Goal: Check status: Check status

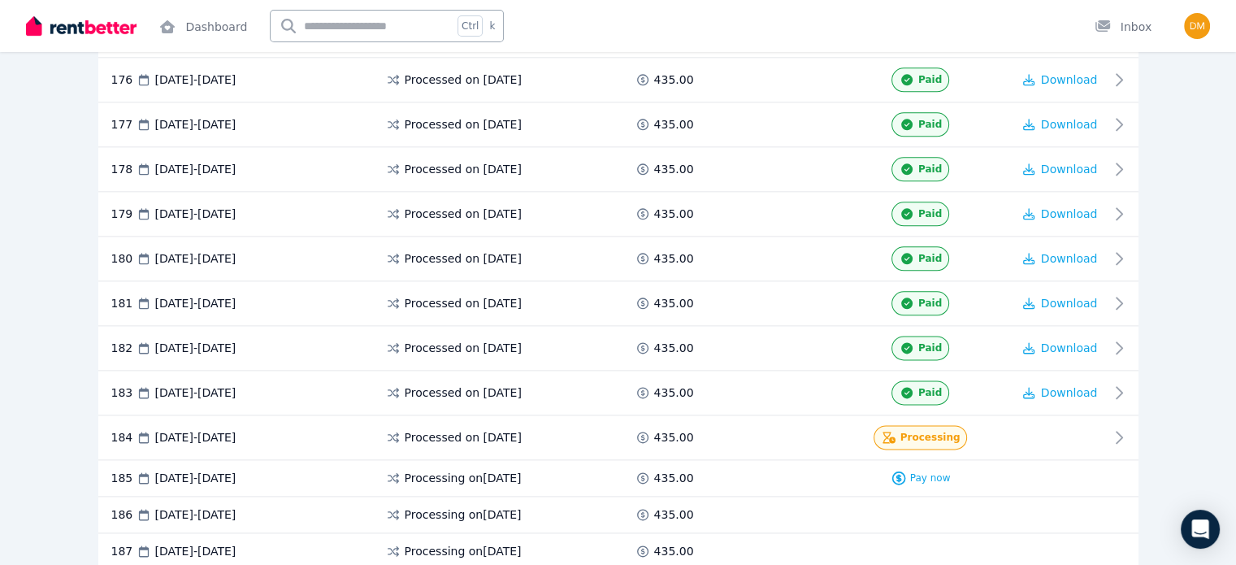
scroll to position [8166, 0]
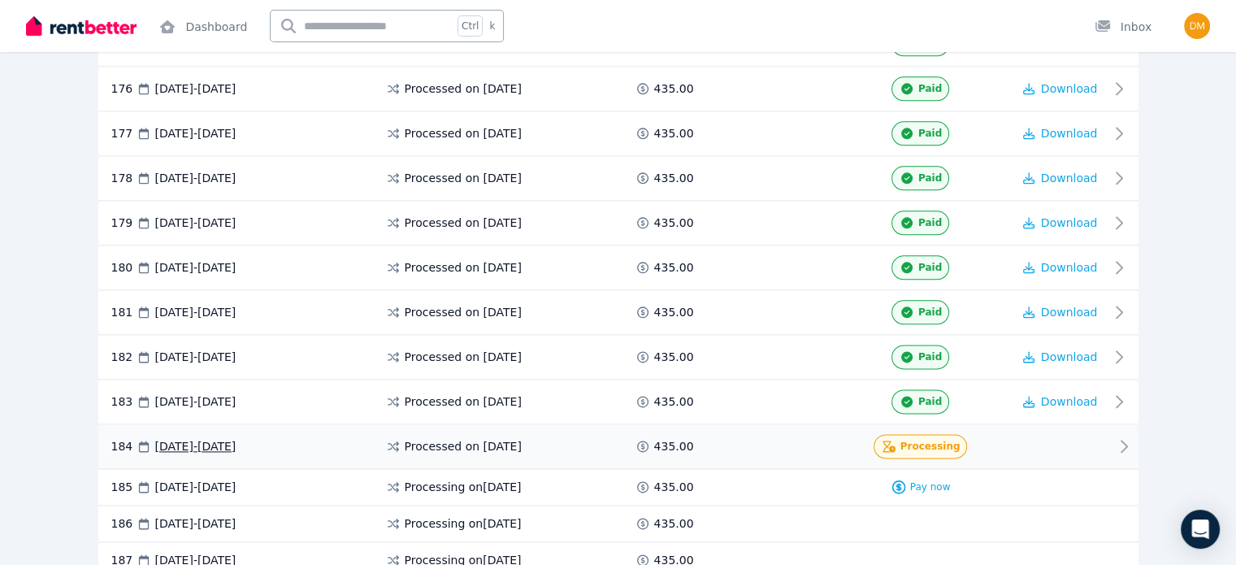
click at [960, 440] on span "Processing" at bounding box center [930, 446] width 60 height 13
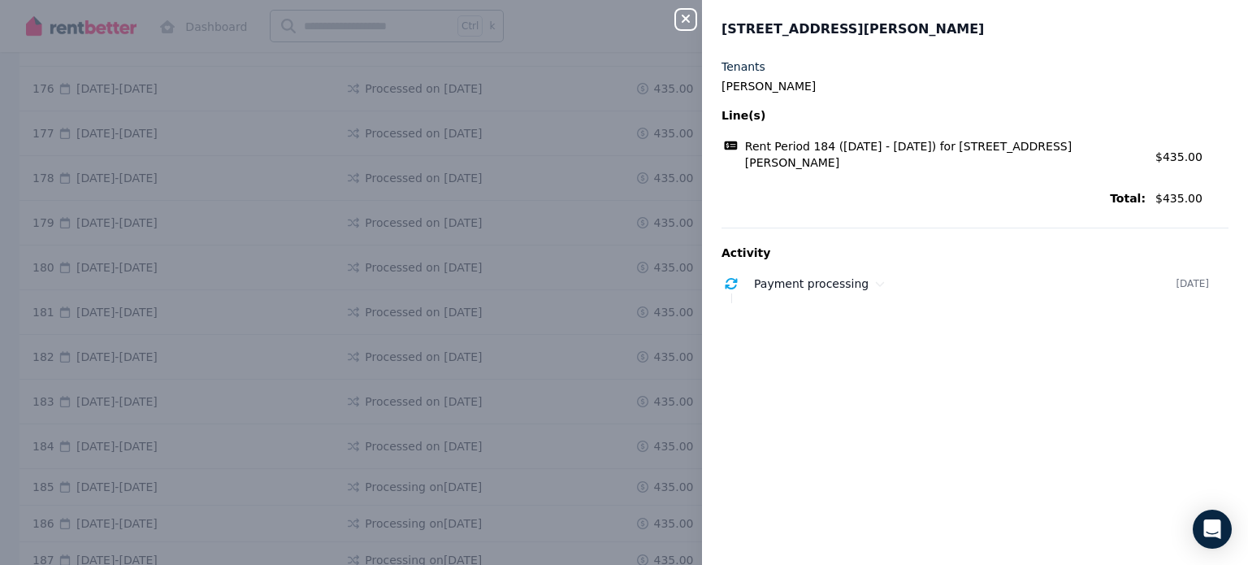
click at [682, 15] on icon "button" at bounding box center [686, 18] width 20 height 13
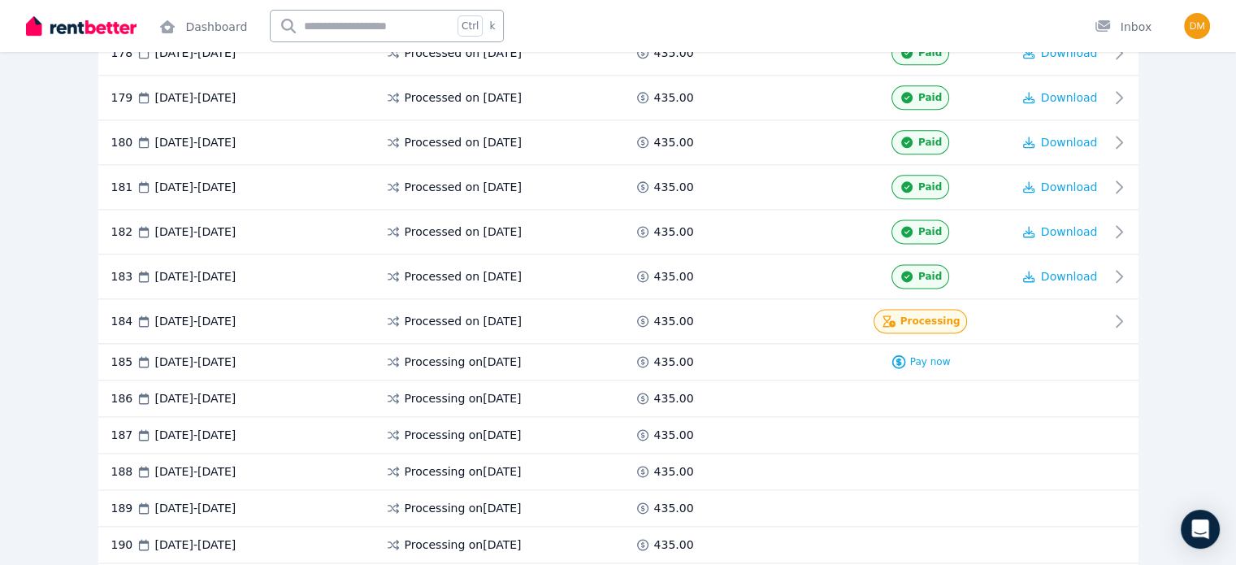
scroll to position [8302, 0]
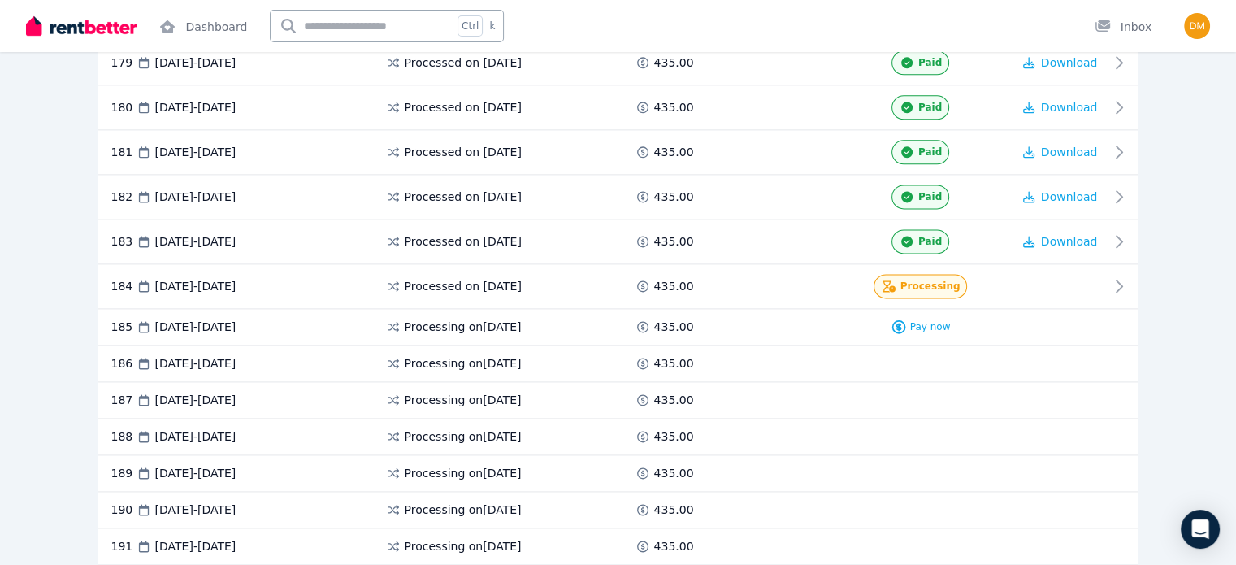
scroll to position [8337, 0]
